Goal: Task Accomplishment & Management: Manage account settings

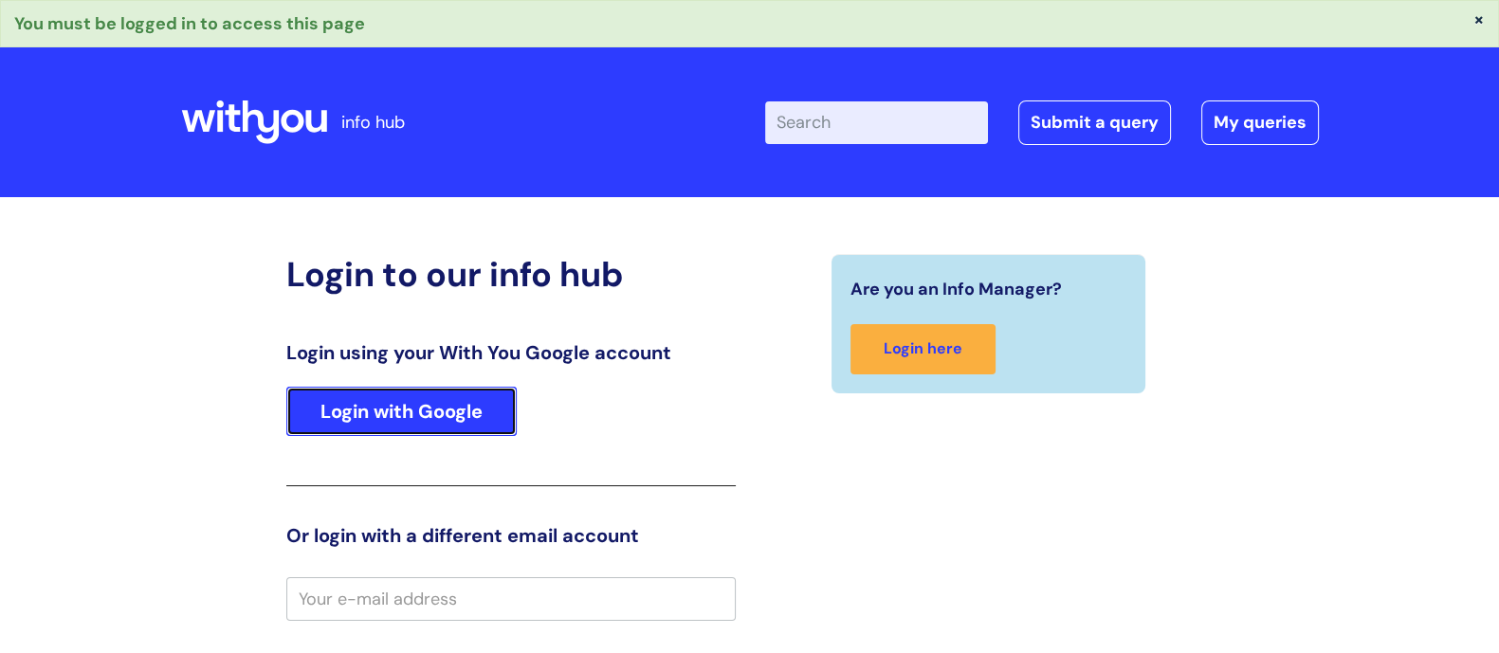
click at [423, 411] on link "Login with Google" at bounding box center [401, 411] width 230 height 49
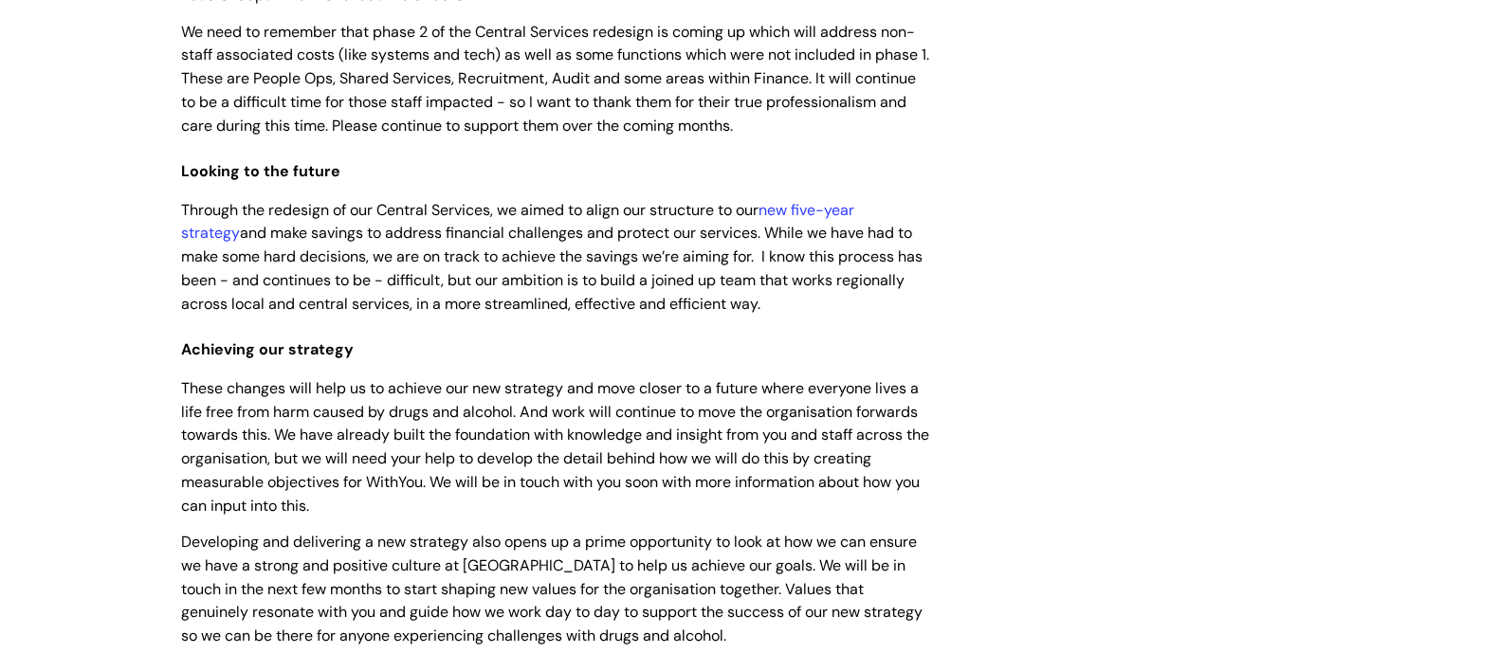
scroll to position [829, 0]
